Goal: Task Accomplishment & Management: Use online tool/utility

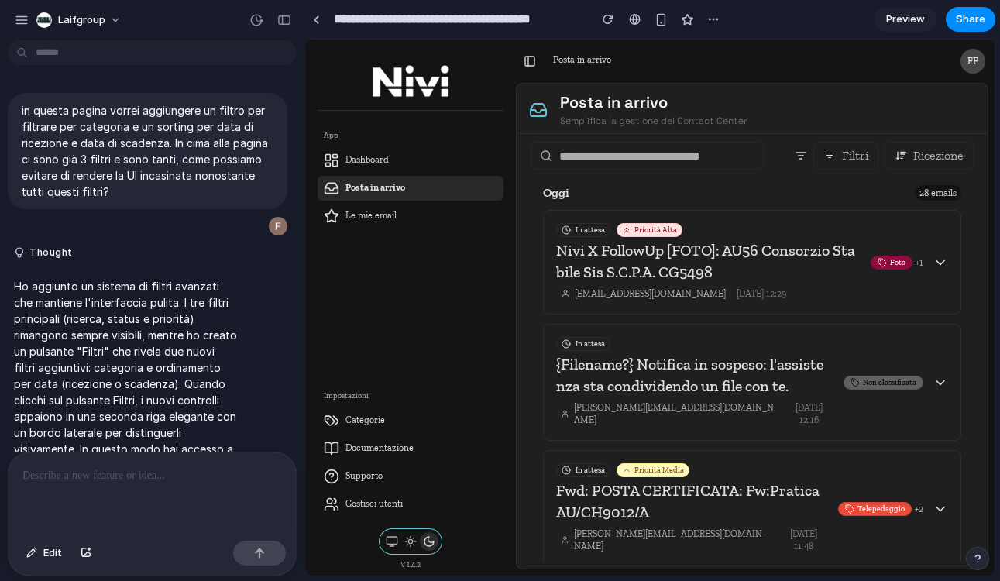
scroll to position [2957, 0]
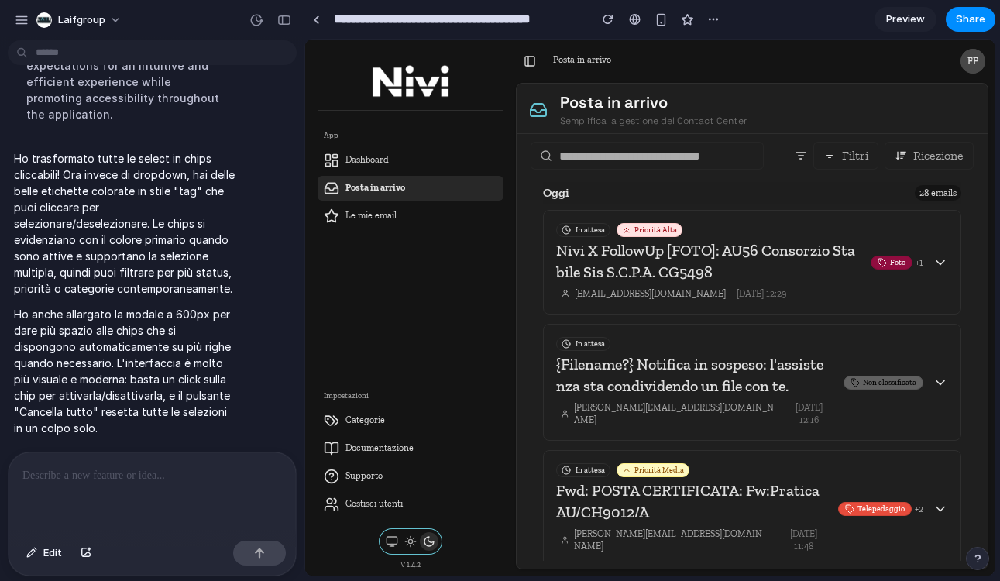
click at [804, 134] on div "Filtri Ricezione [DATE] 28 emails In attesa Priorità Alta Nivi X FollowUp [FOTO…" at bounding box center [752, 351] width 471 height 435
click at [805, 136] on div "Filtri Ricezione [DATE] 28 emails In attesa Priorità Alta Nivi X FollowUp [FOTO…" at bounding box center [752, 351] width 471 height 435
click at [809, 138] on div "Filtri Ricezione [DATE] 28 emails In attesa Priorità Alta Nivi X FollowUp [FOTO…" at bounding box center [752, 351] width 471 height 435
click at [819, 152] on button "Filtri" at bounding box center [846, 156] width 65 height 28
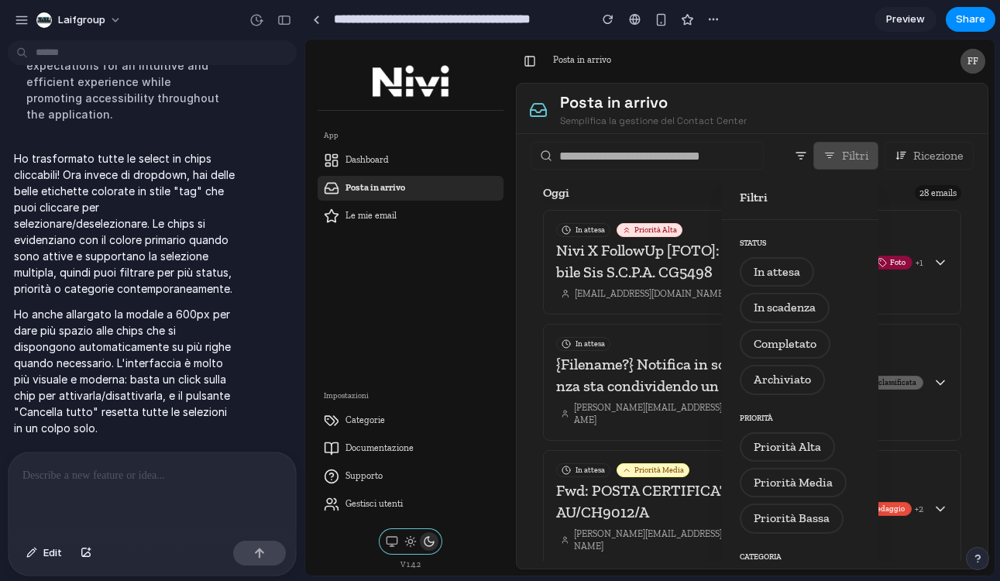
click at [769, 198] on h3 "Filtri" at bounding box center [800, 197] width 120 height 19
click at [43, 559] on span "Edit" at bounding box center [52, 552] width 19 height 15
click at [789, 150] on div at bounding box center [650, 308] width 690 height 536
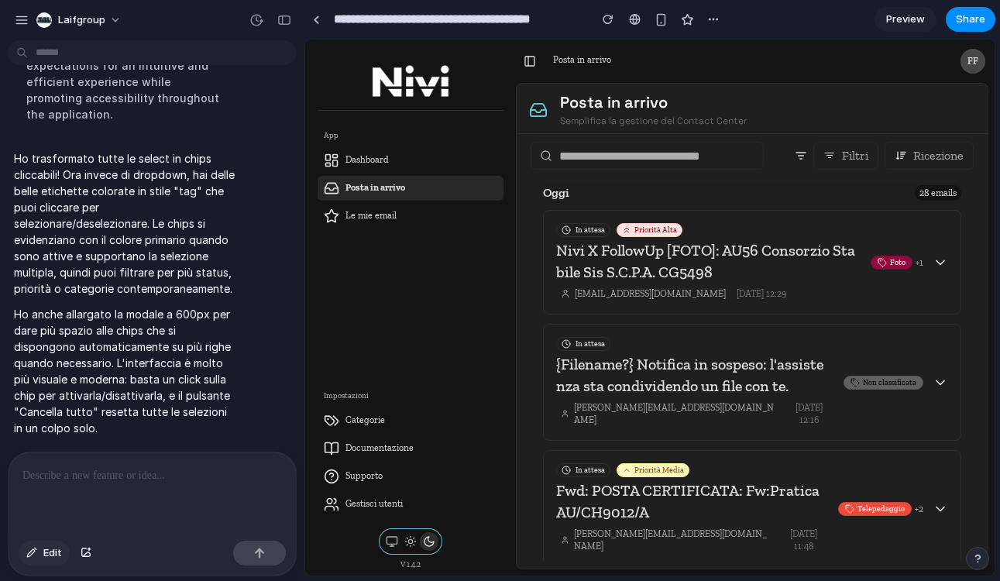
click at [41, 555] on button "Edit" at bounding box center [44, 553] width 51 height 25
click at [797, 154] on div at bounding box center [650, 307] width 689 height 535
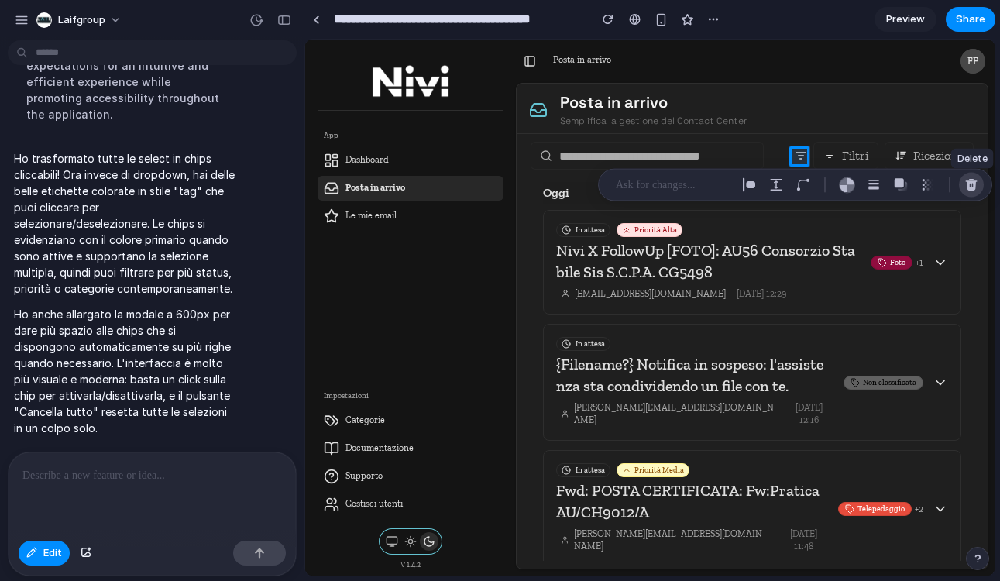
click at [966, 184] on div "button" at bounding box center [972, 185] width 14 height 14
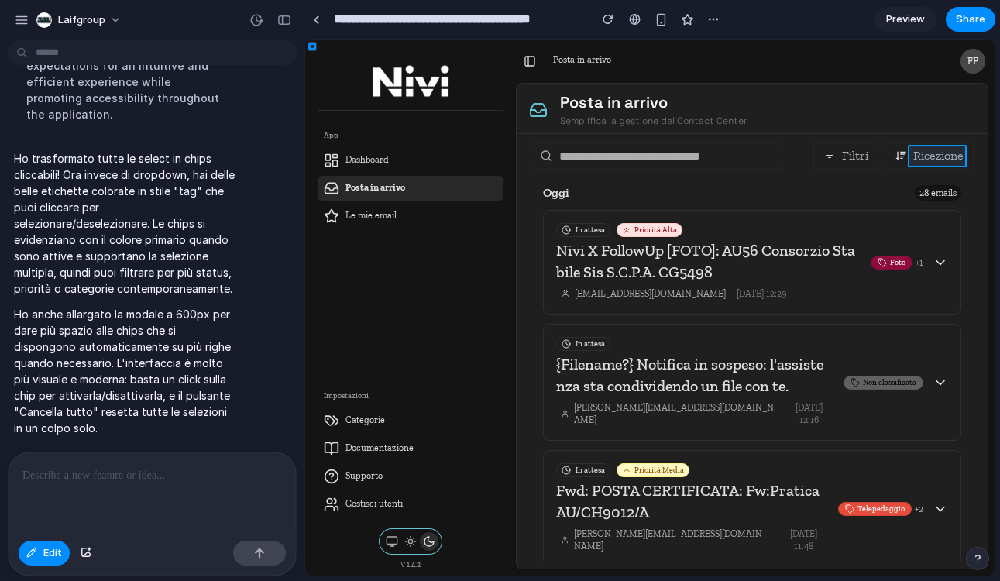
click at [951, 155] on div at bounding box center [650, 307] width 689 height 535
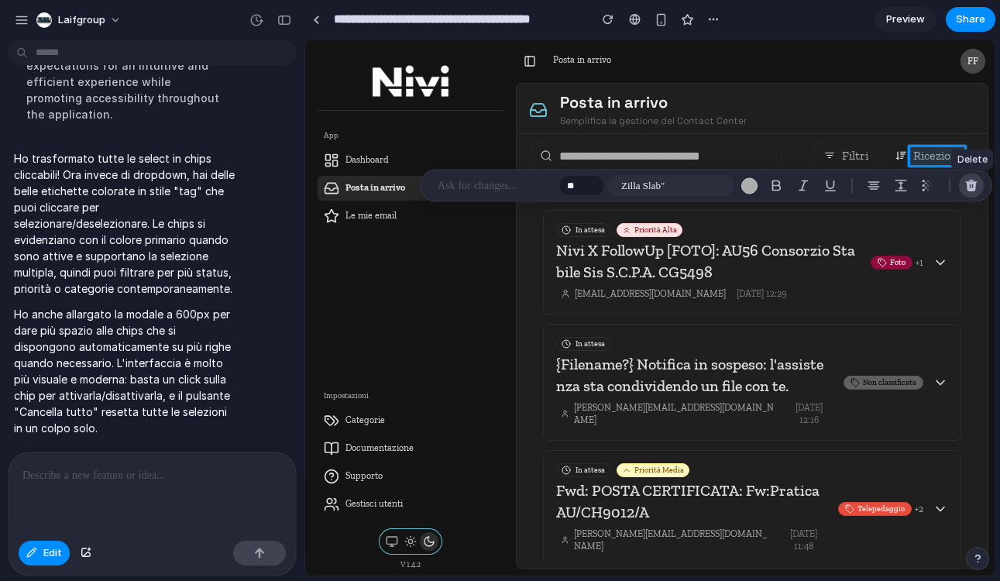
click at [974, 182] on div "button" at bounding box center [972, 186] width 14 height 14
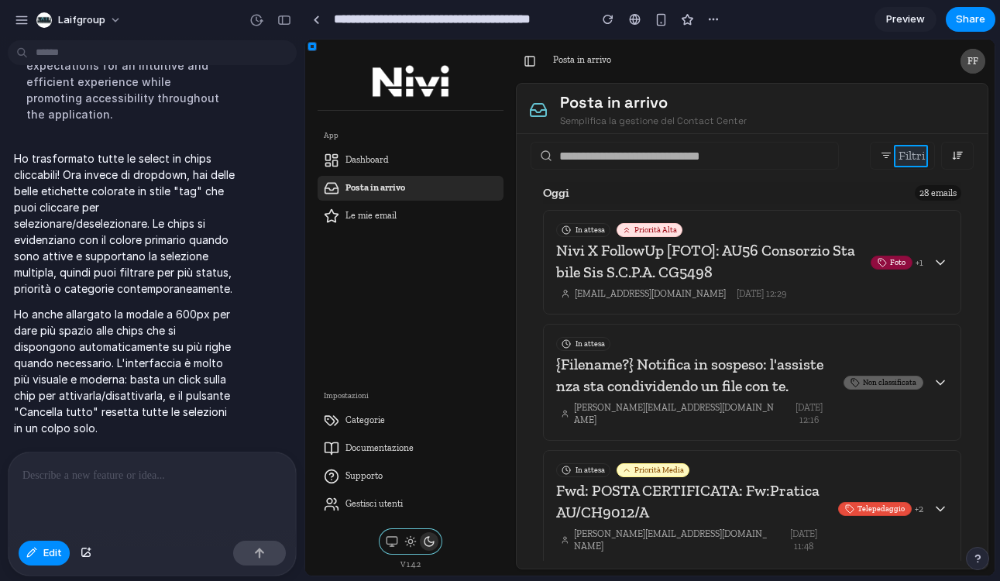
click at [919, 160] on div at bounding box center [650, 307] width 689 height 535
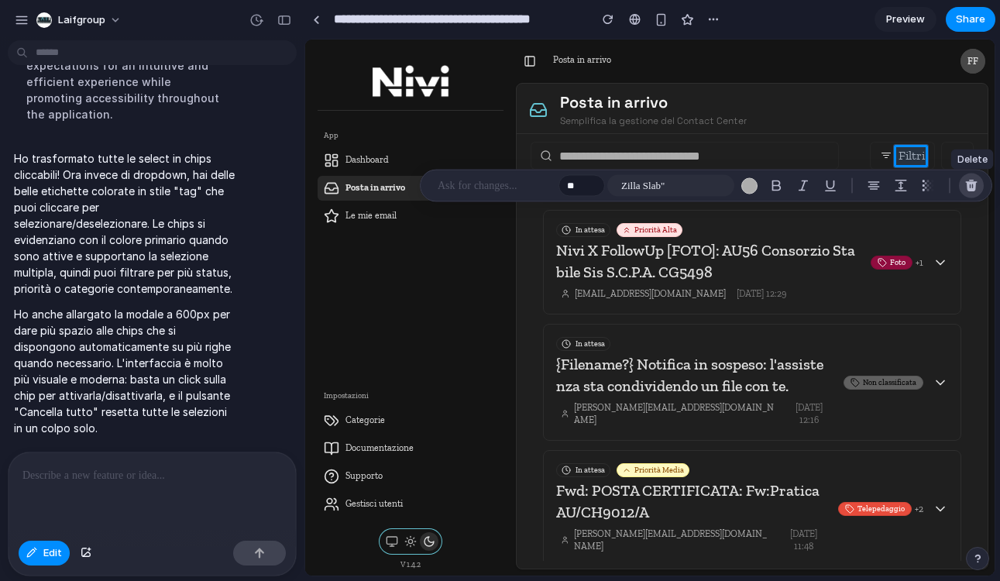
click at [975, 191] on div "button" at bounding box center [972, 186] width 14 height 14
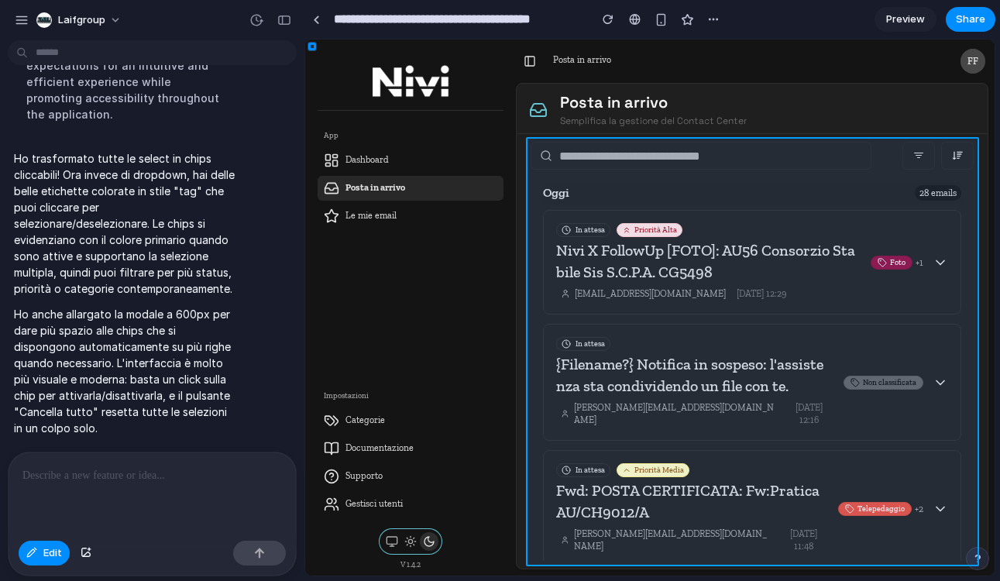
click at [877, 174] on div at bounding box center [650, 307] width 689 height 535
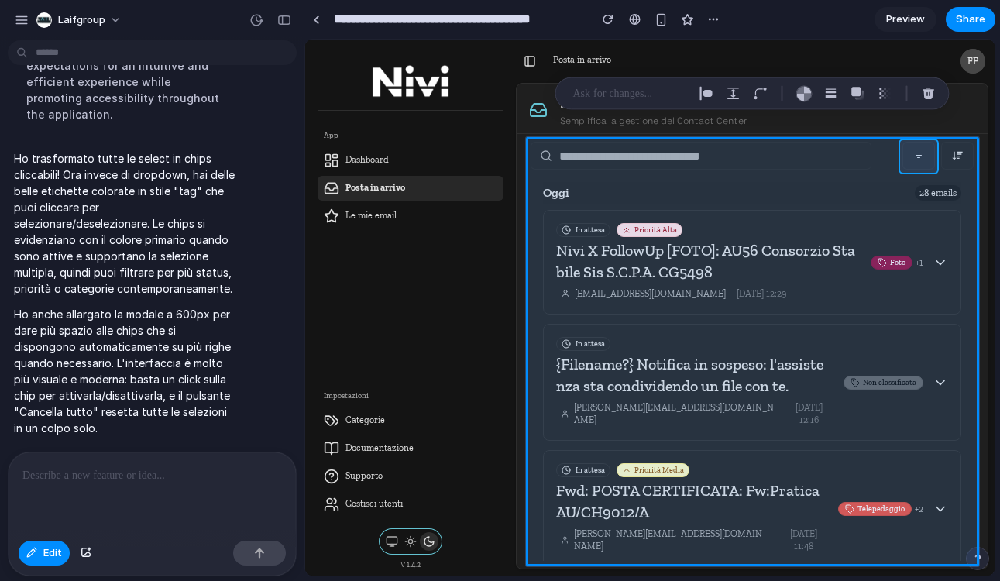
click at [910, 163] on div at bounding box center [650, 307] width 689 height 535
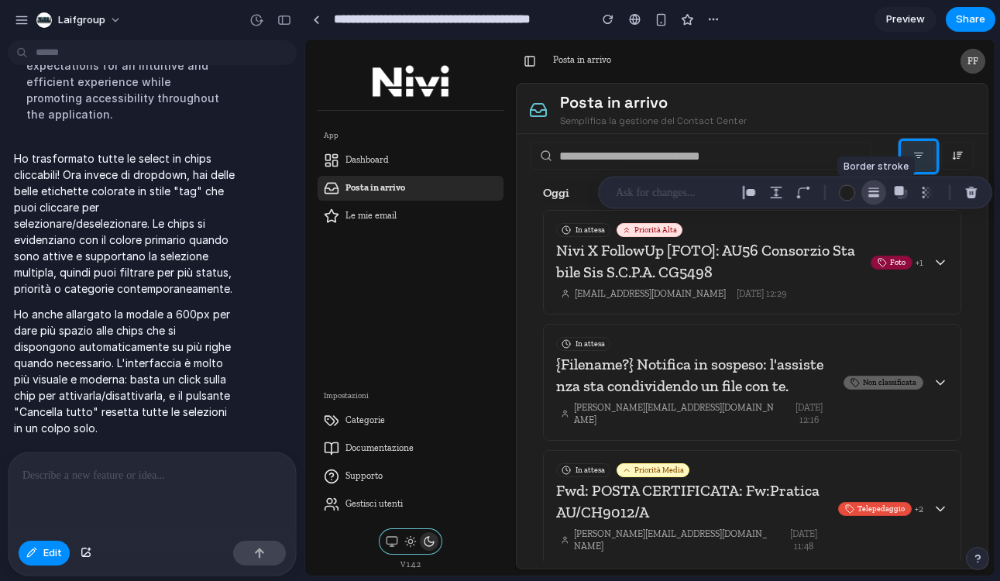
click at [875, 191] on div "button" at bounding box center [874, 193] width 14 height 14
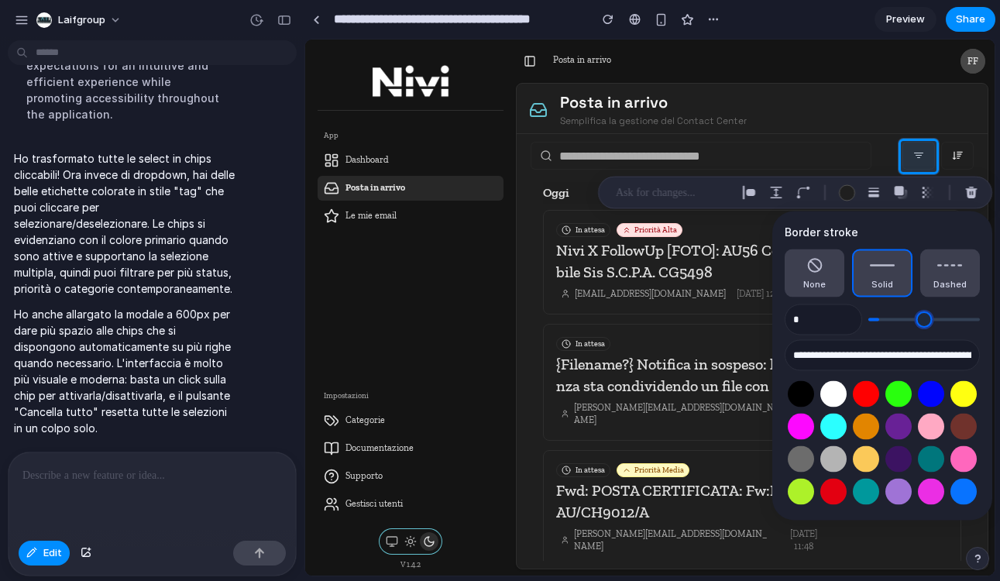
type input "*"
drag, startPoint x: 884, startPoint y: 317, endPoint x: 865, endPoint y: 317, distance: 19.4
type input "*"
click at [869, 317] on input "range" at bounding box center [925, 319] width 112 height 15
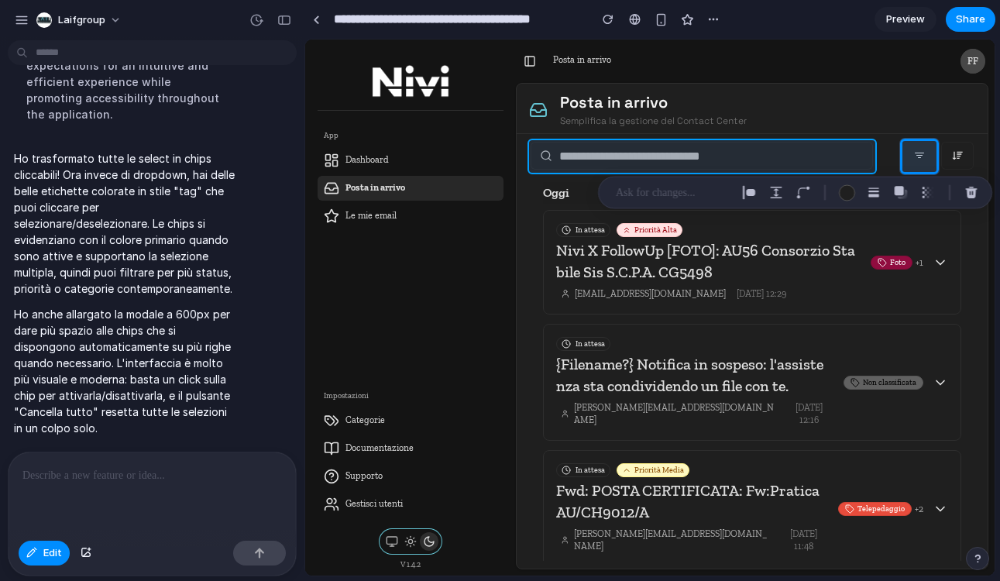
click at [872, 153] on div at bounding box center [650, 307] width 689 height 535
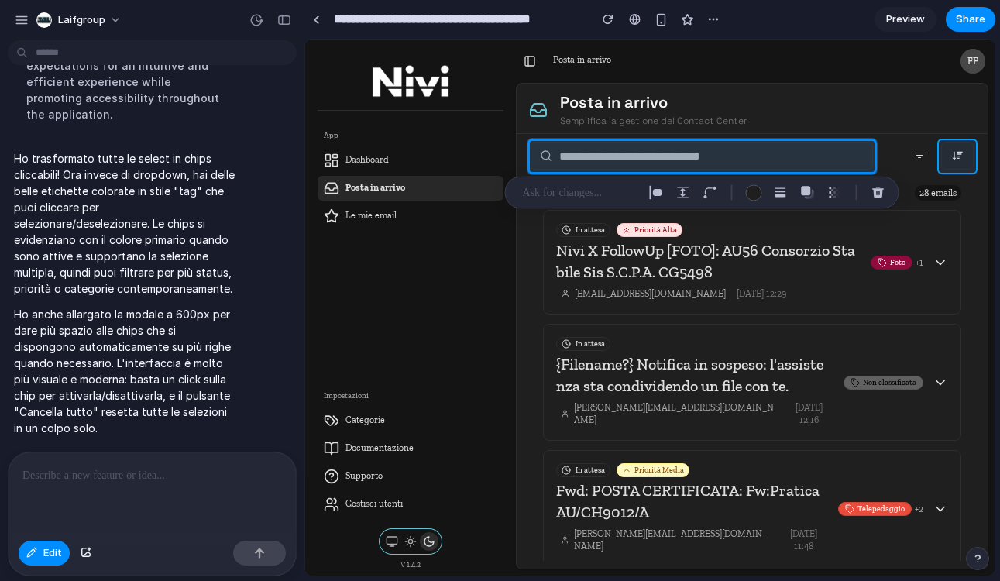
click at [961, 167] on div at bounding box center [650, 307] width 689 height 535
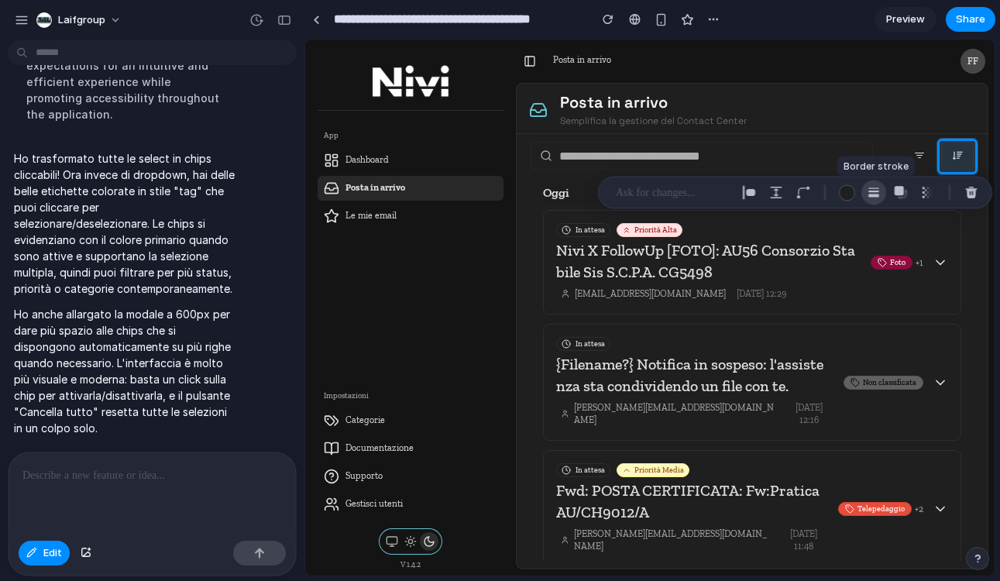
click at [881, 194] on button "button" at bounding box center [874, 193] width 25 height 25
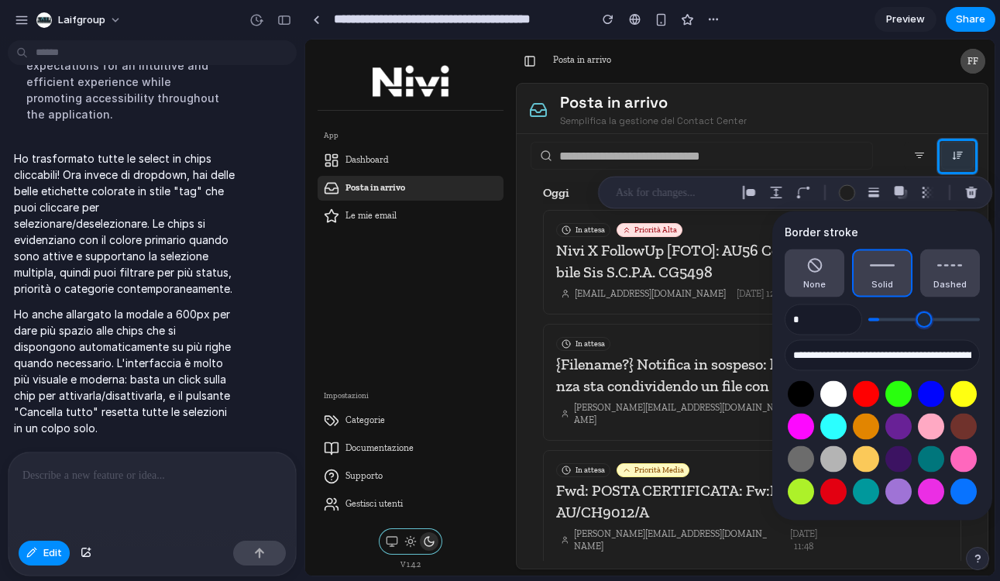
type input "*"
drag, startPoint x: 884, startPoint y: 318, endPoint x: 865, endPoint y: 318, distance: 18.6
type input "*"
click at [869, 318] on input "range" at bounding box center [925, 319] width 112 height 15
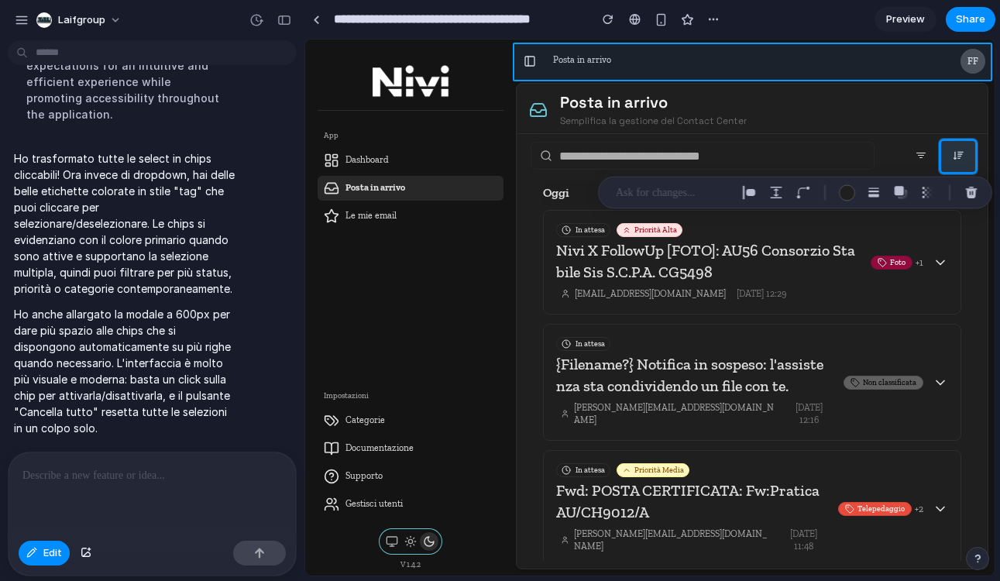
click at [798, 47] on div at bounding box center [650, 307] width 689 height 535
type input "**********"
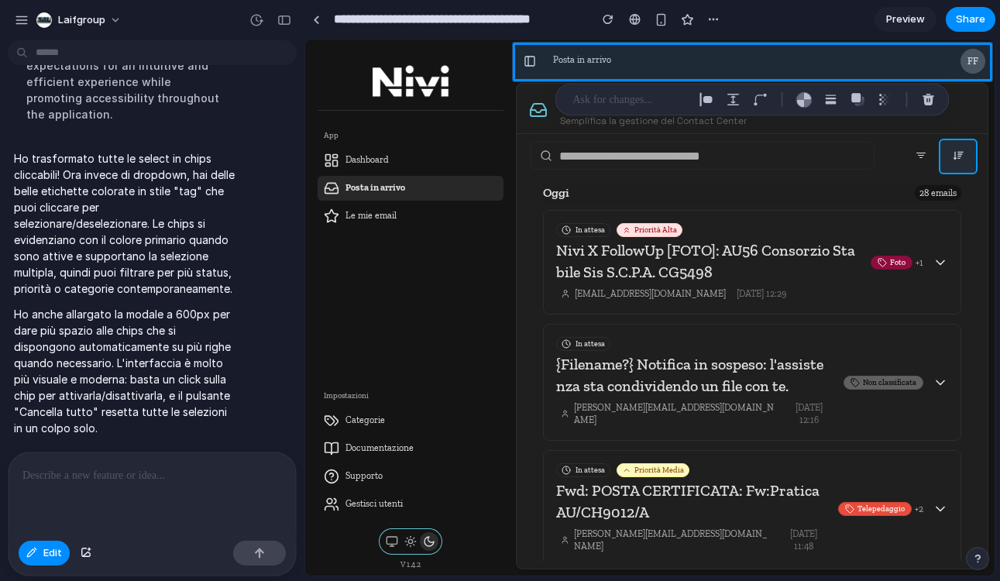
click at [943, 157] on div at bounding box center [650, 307] width 689 height 535
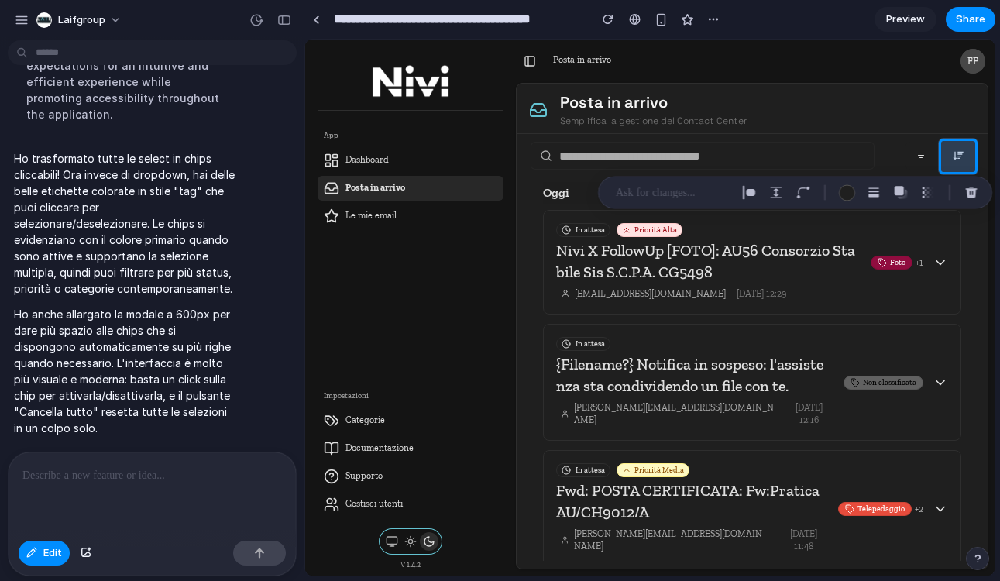
click at [921, 130] on div at bounding box center [650, 307] width 689 height 535
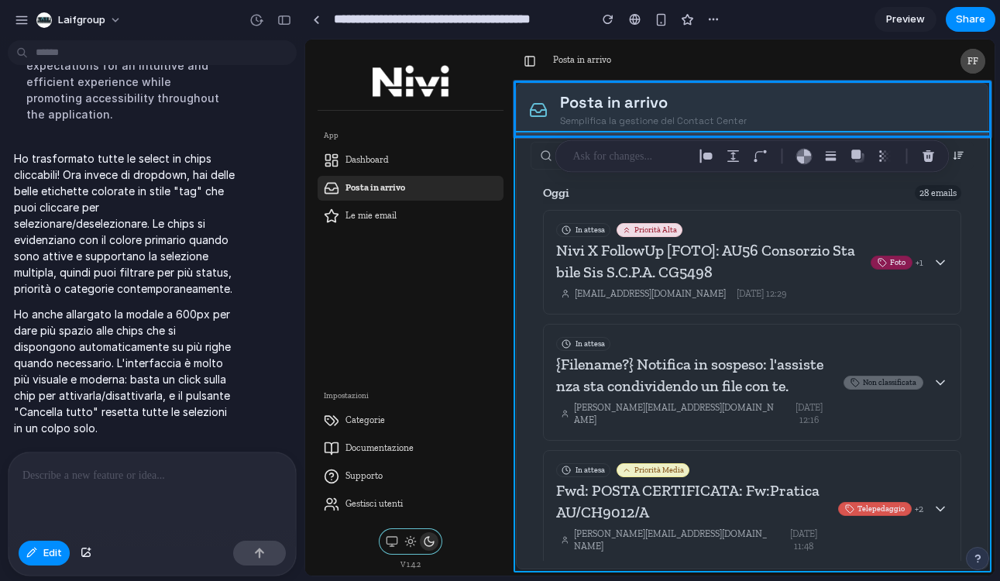
click at [921, 130] on div at bounding box center [650, 307] width 689 height 535
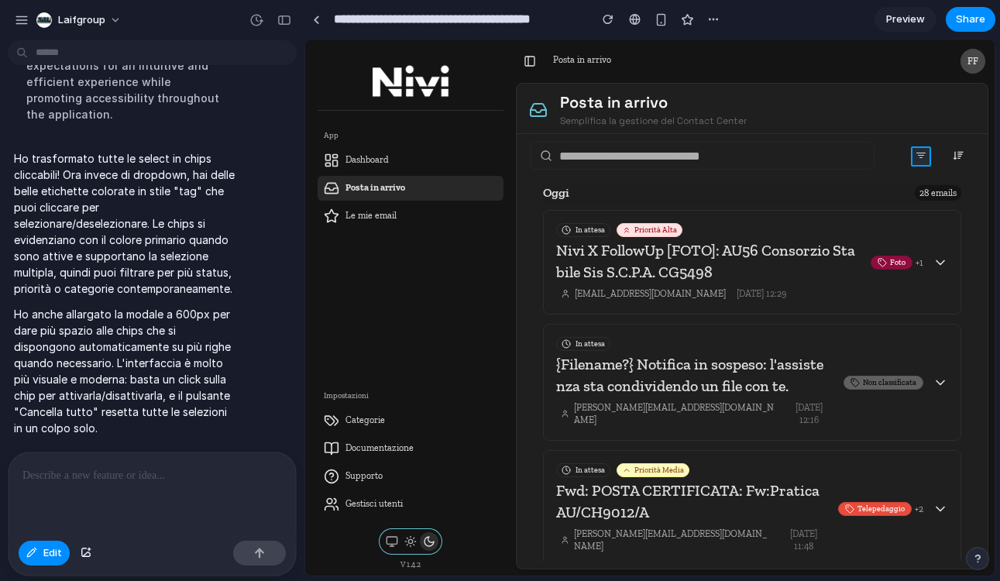
click at [926, 158] on div at bounding box center [650, 307] width 689 height 535
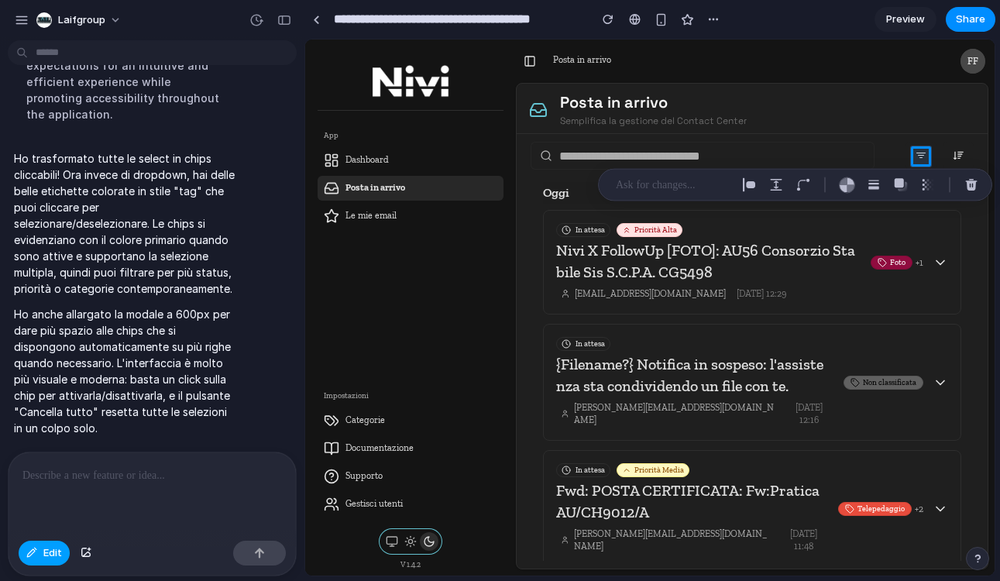
click at [57, 560] on button "Edit" at bounding box center [44, 553] width 51 height 25
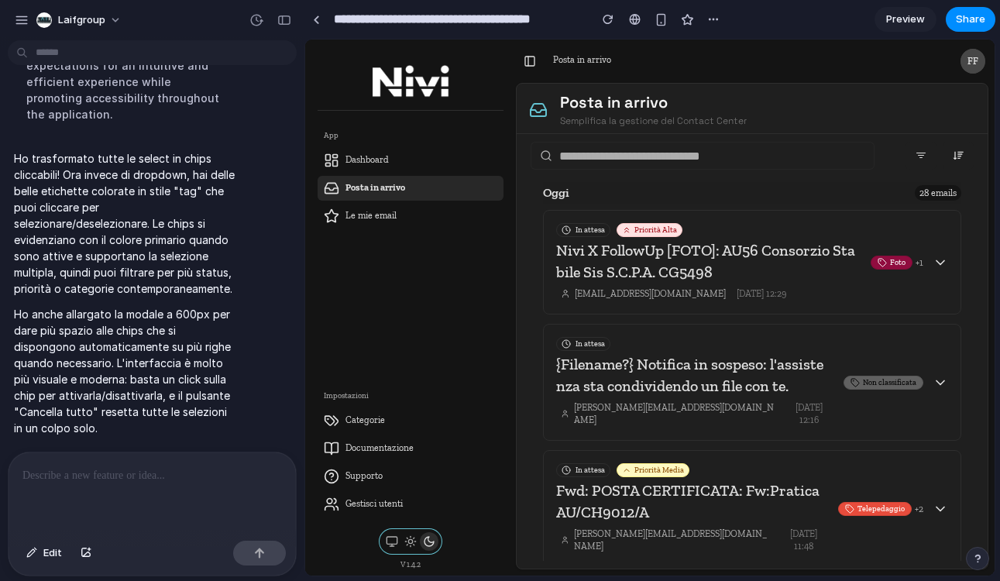
click at [918, 161] on icon at bounding box center [921, 156] width 12 height 12
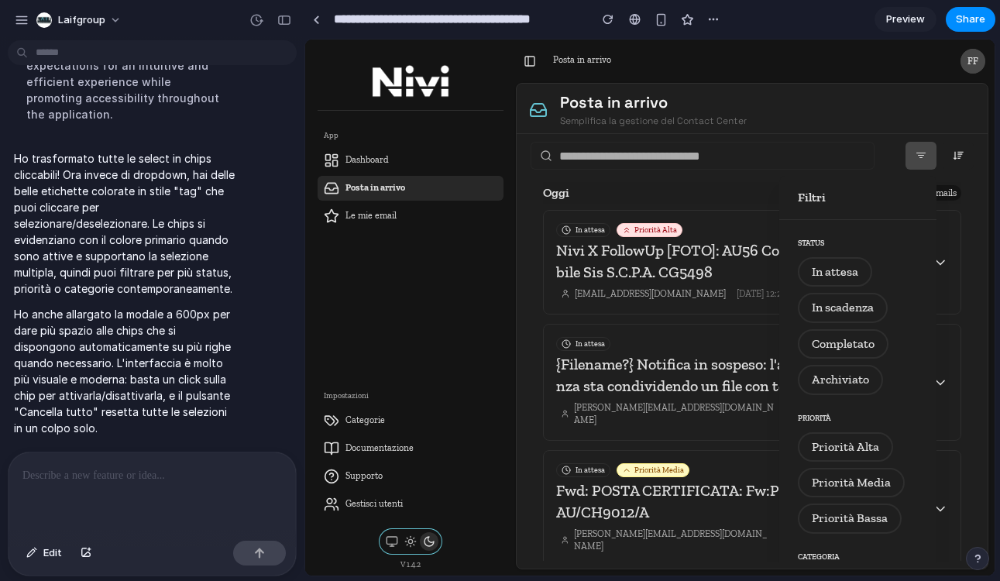
click at [918, 161] on div at bounding box center [650, 308] width 690 height 536
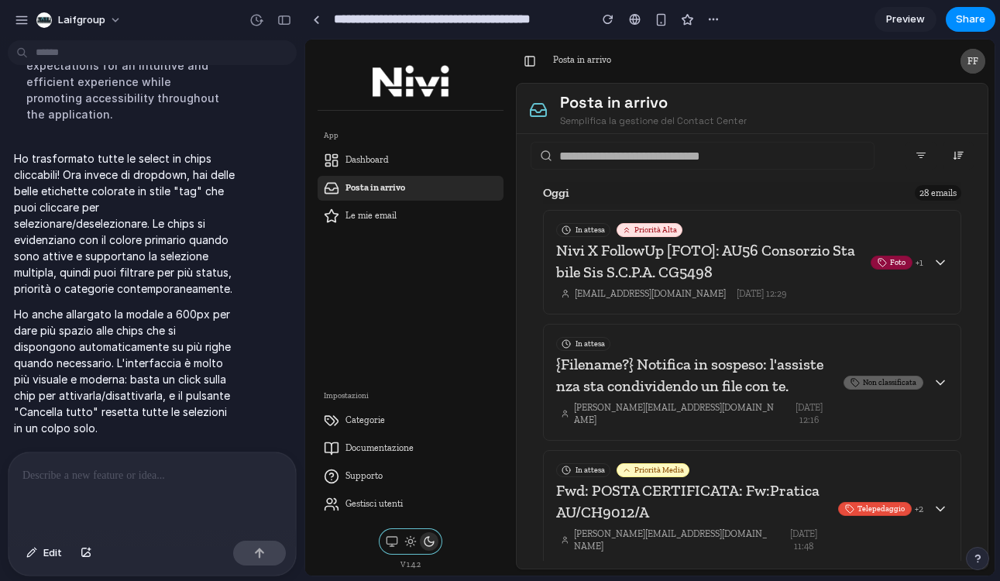
click at [918, 161] on icon at bounding box center [921, 156] width 12 height 12
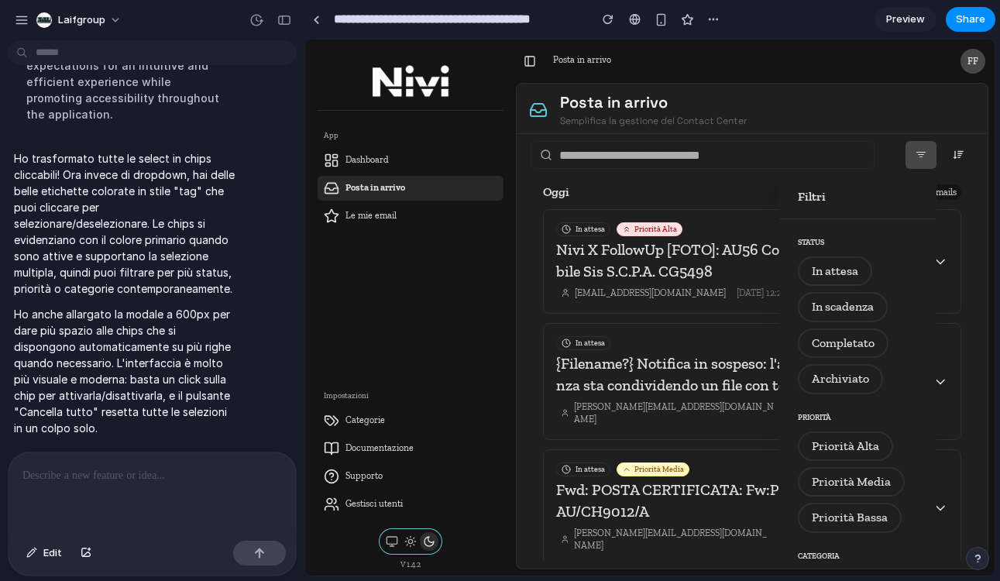
scroll to position [0, 0]
